Goal: Task Accomplishment & Management: Manage account settings

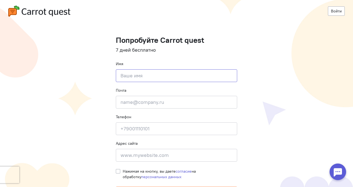
click at [156, 75] on input at bounding box center [176, 75] width 121 height 13
click at [157, 103] on input "email" at bounding box center [176, 102] width 121 height 13
paste input "[EMAIL_ADDRESS][DOMAIN_NAME]"
drag, startPoint x: 176, startPoint y: 103, endPoint x: 157, endPoint y: 102, distance: 19.1
click at [157, 102] on input "[EMAIL_ADDRESS][DOMAIN_NAME]" at bounding box center [176, 102] width 121 height 13
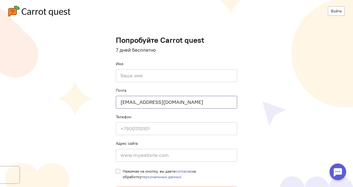
type input "[EMAIL_ADDRESS][DOMAIN_NAME]"
click at [154, 74] on input at bounding box center [176, 75] width 121 height 13
paste input "[DOMAIN_NAME]"
type input "[DOMAIN_NAME]"
click at [143, 157] on input at bounding box center [176, 155] width 121 height 13
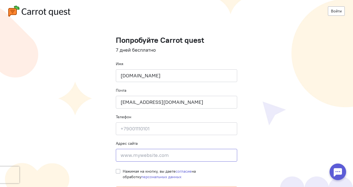
paste input "[DOMAIN_NAME]"
type input "[DOMAIN_NAME]"
click at [143, 128] on input at bounding box center [176, 128] width 121 height 13
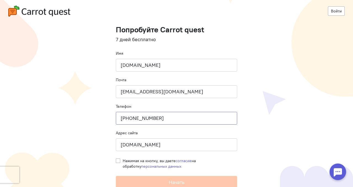
scroll to position [12, 0]
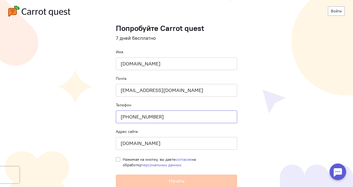
type input "[PHONE_NUMBER]"
click at [113, 160] on cq-registration "Войти Попробуйте Carrot quest 7 дней бесплатно Имя [DOMAIN_NAME] Почта [EMAIL_A…" at bounding box center [176, 87] width 353 height 199
click at [120, 159] on div "Нажимая на кнопку, вы даете согласие на обработку персональных данных" at bounding box center [176, 161] width 121 height 14
click at [123, 159] on label "Нажимая на кнопку, вы даете согласие на обработку персональных данных" at bounding box center [180, 161] width 114 height 11
click at [117, 159] on input "Нажимая на кнопку, вы даете согласие на обработку персональных данных" at bounding box center [118, 158] width 4 height 5
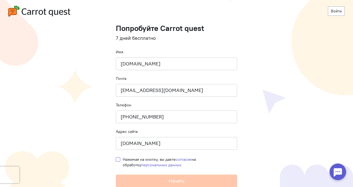
checkbox input "true"
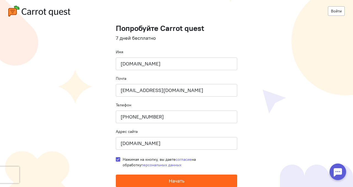
click at [135, 179] on button "Начать" at bounding box center [176, 180] width 121 height 13
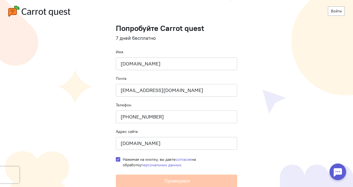
scroll to position [0, 0]
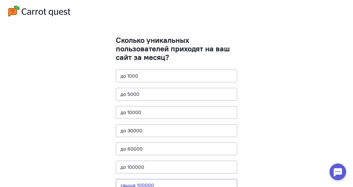
click at [158, 184] on button "свыше 100000" at bounding box center [176, 185] width 121 height 13
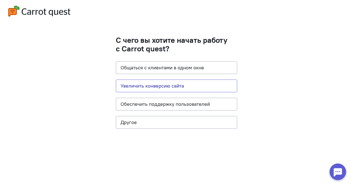
click at [171, 86] on button "Увеличить конверсию сайта" at bounding box center [176, 85] width 121 height 13
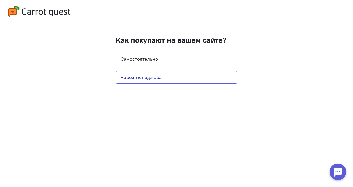
click at [151, 76] on button "Через менеджера" at bounding box center [176, 77] width 121 height 13
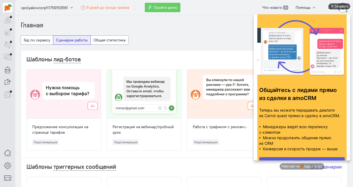
click at [339, 7] on div "Закрыть" at bounding box center [342, 6] width 14 height 6
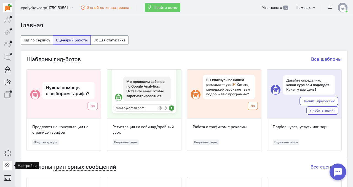
click at [8, 162] on icon at bounding box center [7, 165] width 7 height 7
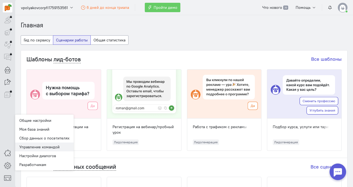
click at [39, 145] on link "Управление командой" at bounding box center [44, 146] width 58 height 9
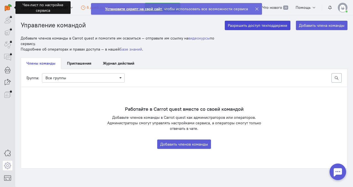
click at [261, 28] on button "Разрешить доступ техподдержке" at bounding box center [258, 25] width 66 height 9
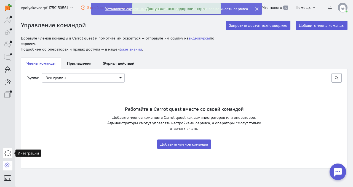
click at [9, 151] on icon at bounding box center [7, 153] width 7 height 7
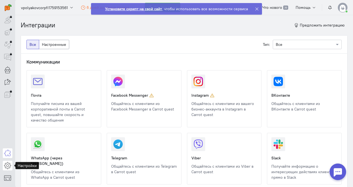
click at [8, 165] on icon at bounding box center [7, 165] width 7 height 7
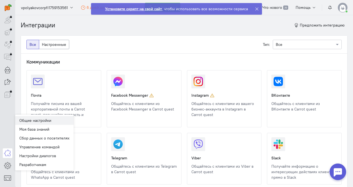
click at [33, 122] on link "Общие настройки" at bounding box center [44, 120] width 58 height 9
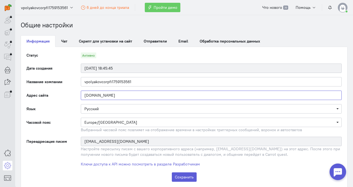
drag, startPoint x: 103, startPoint y: 98, endPoint x: 83, endPoint y: 96, distance: 20.2
click at [83, 96] on input "[DOMAIN_NAME]" at bounding box center [211, 94] width 261 height 9
drag, startPoint x: 136, startPoint y: 82, endPoint x: 77, endPoint y: 82, distance: 59.0
click at [77, 82] on div "vpolyakovcorpfi1759153561" at bounding box center [211, 81] width 272 height 9
paste input "[DOMAIN_NAME]"
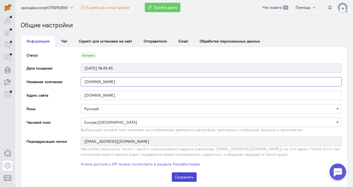
type input "[DOMAIN_NAME]"
click at [177, 176] on button "Сохранить" at bounding box center [184, 176] width 25 height 9
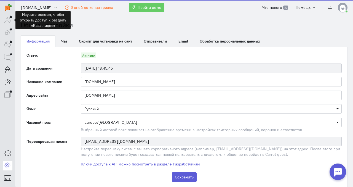
click at [7, 24] on div at bounding box center [8, 20] width 10 height 10
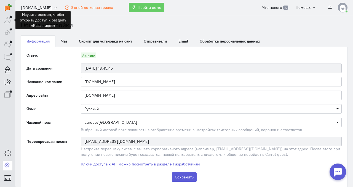
click at [9, 21] on div at bounding box center [8, 20] width 10 height 10
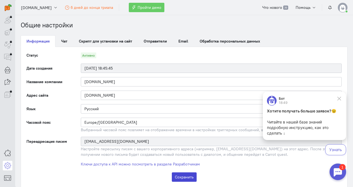
click at [177, 175] on button "Сохранить" at bounding box center [184, 176] width 25 height 9
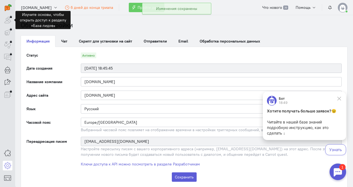
click at [8, 25] on div at bounding box center [8, 20] width 10 height 10
click at [8, 22] on div at bounding box center [8, 20] width 10 height 10
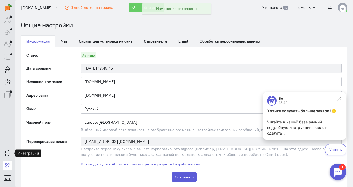
click at [4, 146] on div at bounding box center [7, 93] width 15 height 187
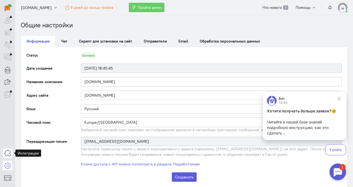
click at [9, 153] on icon at bounding box center [7, 153] width 7 height 7
